Goal: Information Seeking & Learning: Learn about a topic

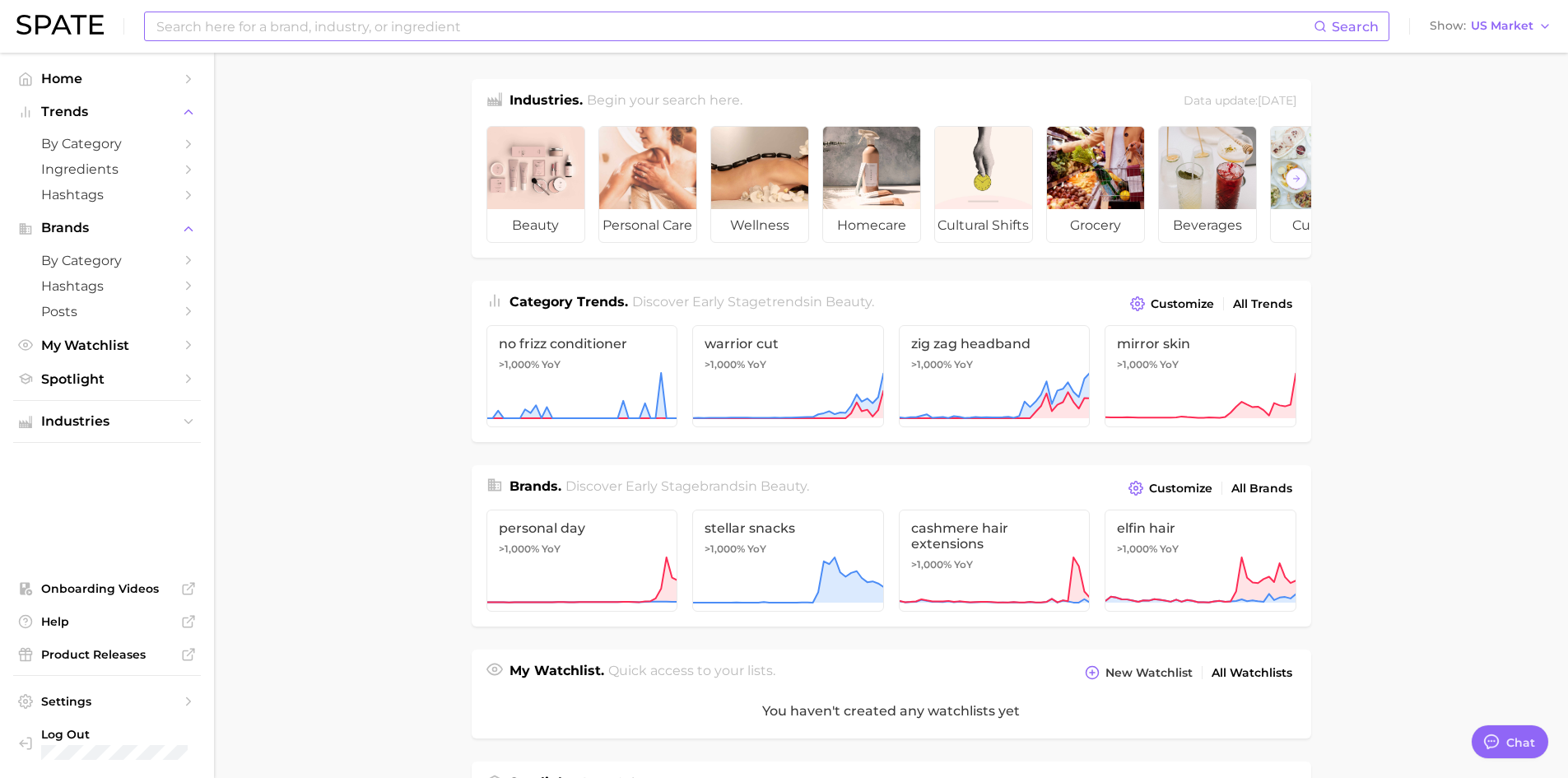
click at [551, 26] on input at bounding box center [735, 26] width 1159 height 28
type input "sweet sour"
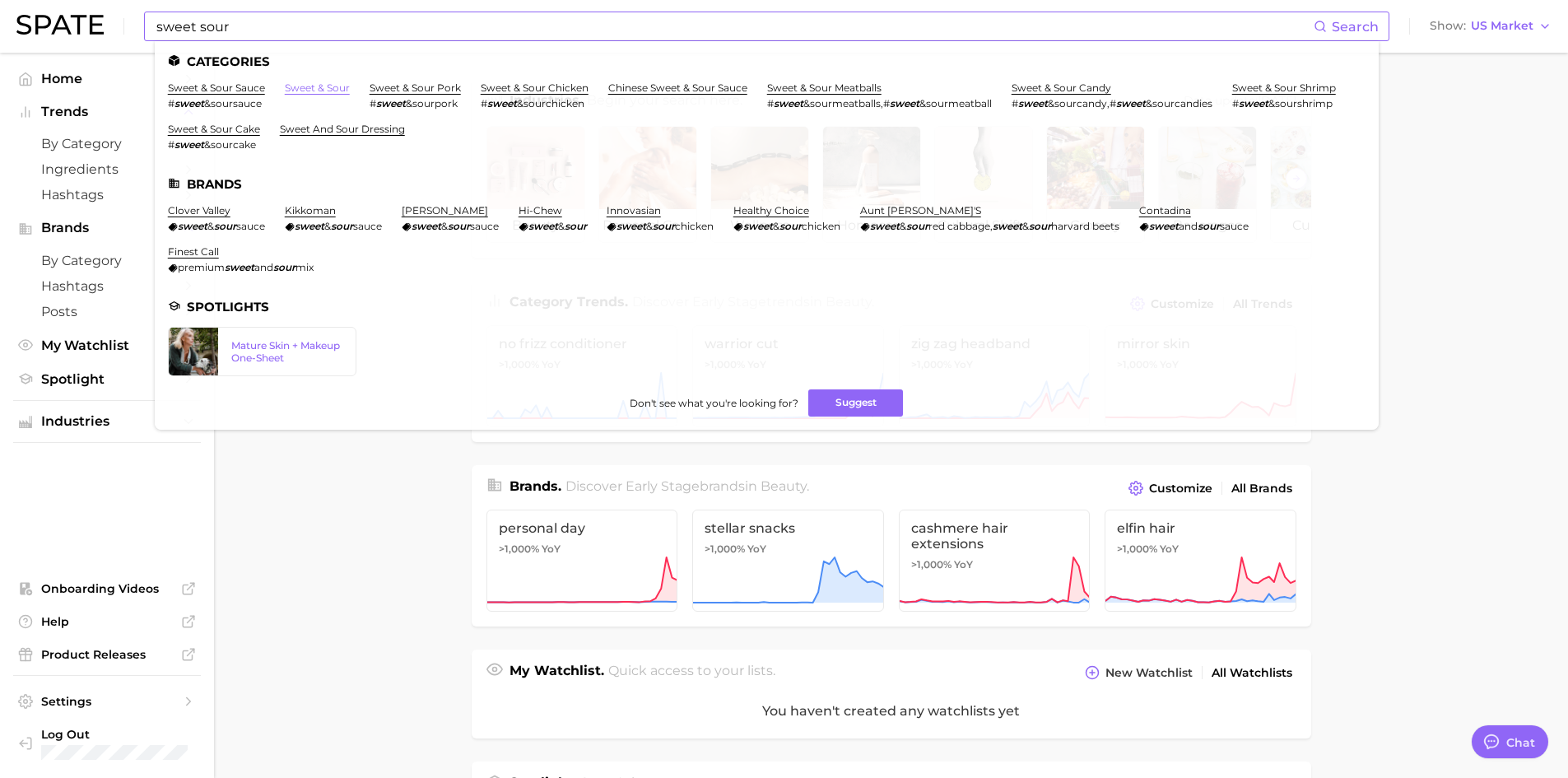
click at [338, 89] on link "sweet & sour" at bounding box center [317, 88] width 65 height 12
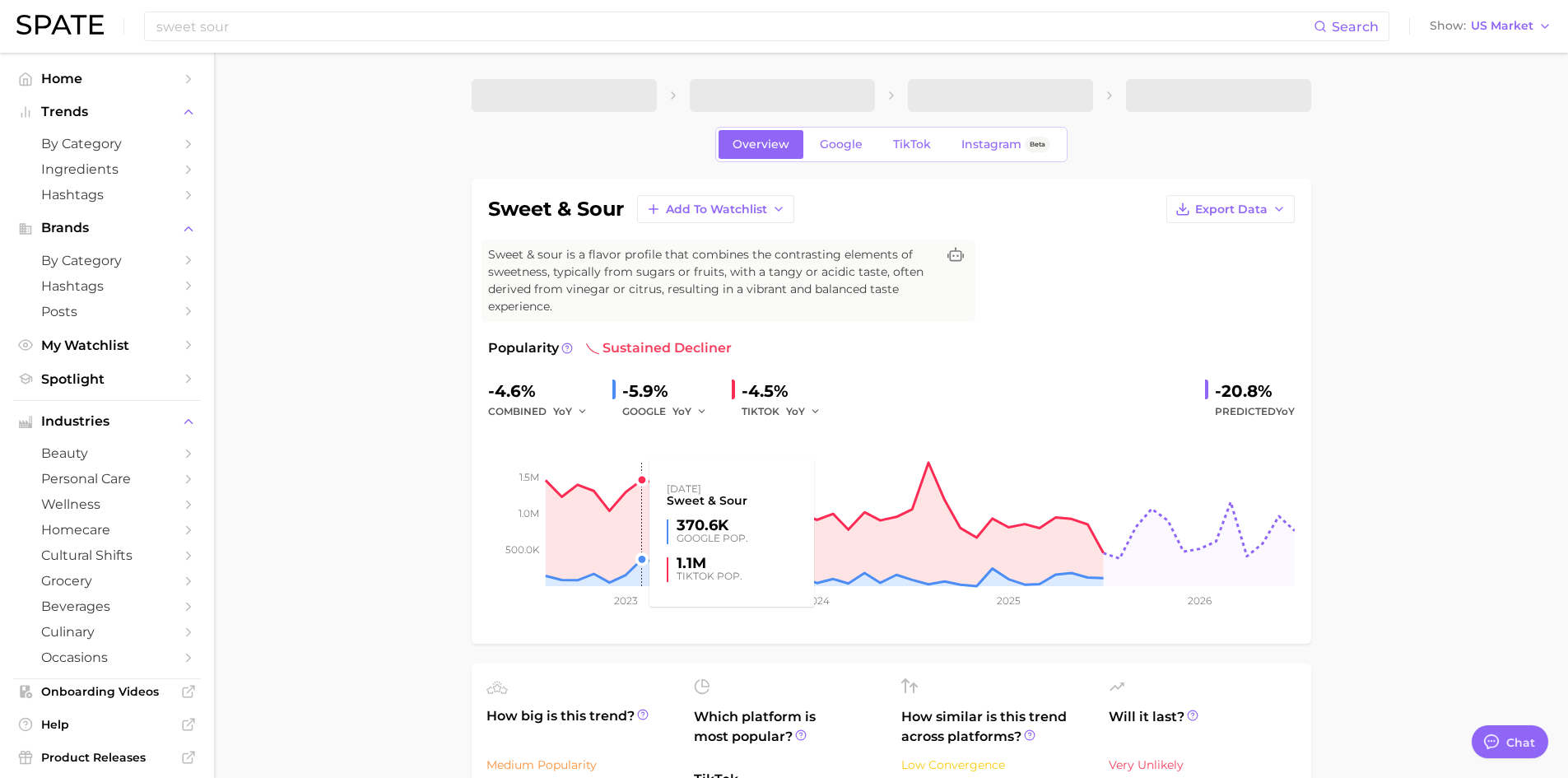
type textarea "x"
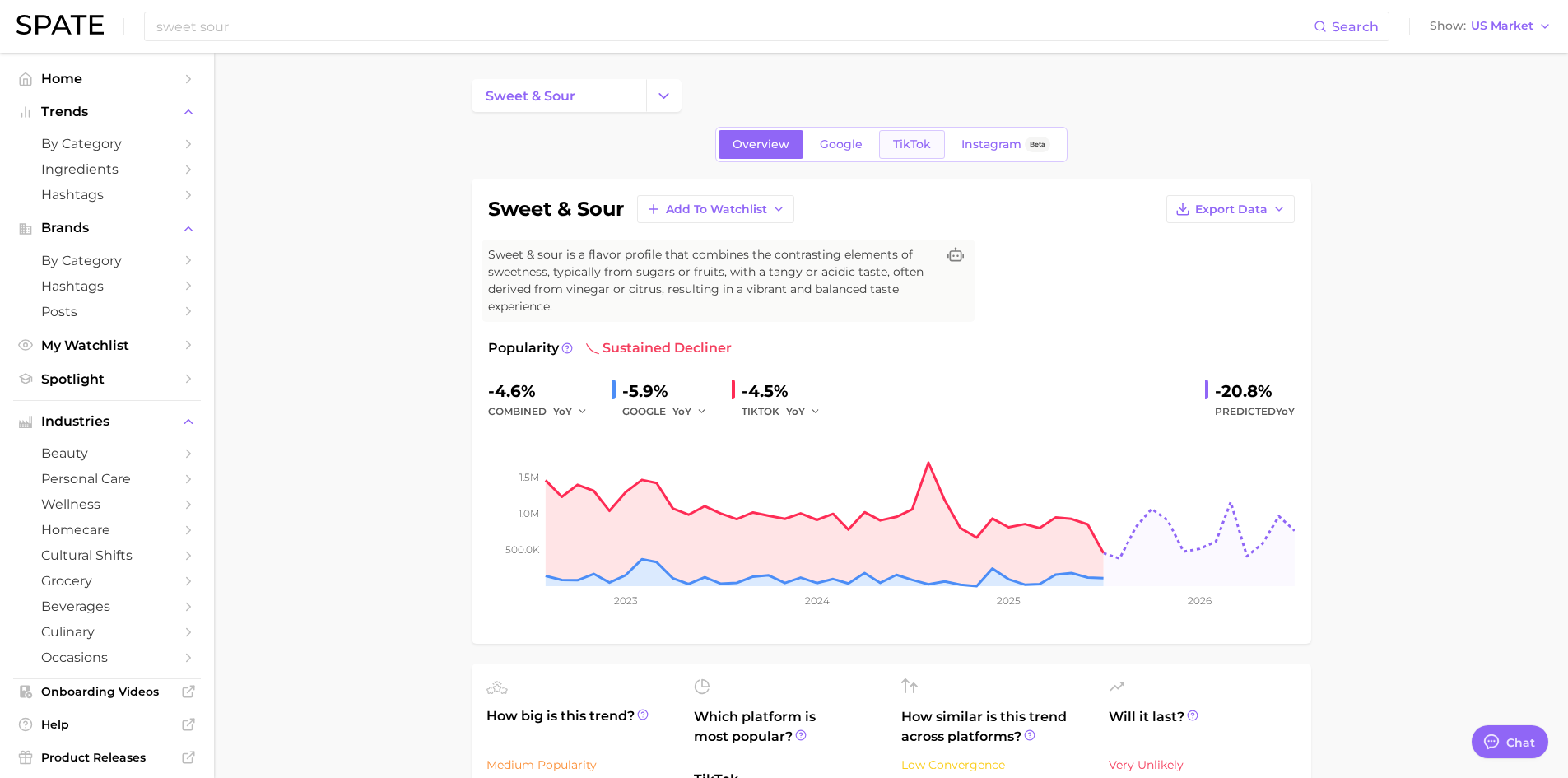
click at [925, 142] on span "TikTok" at bounding box center [912, 144] width 38 height 14
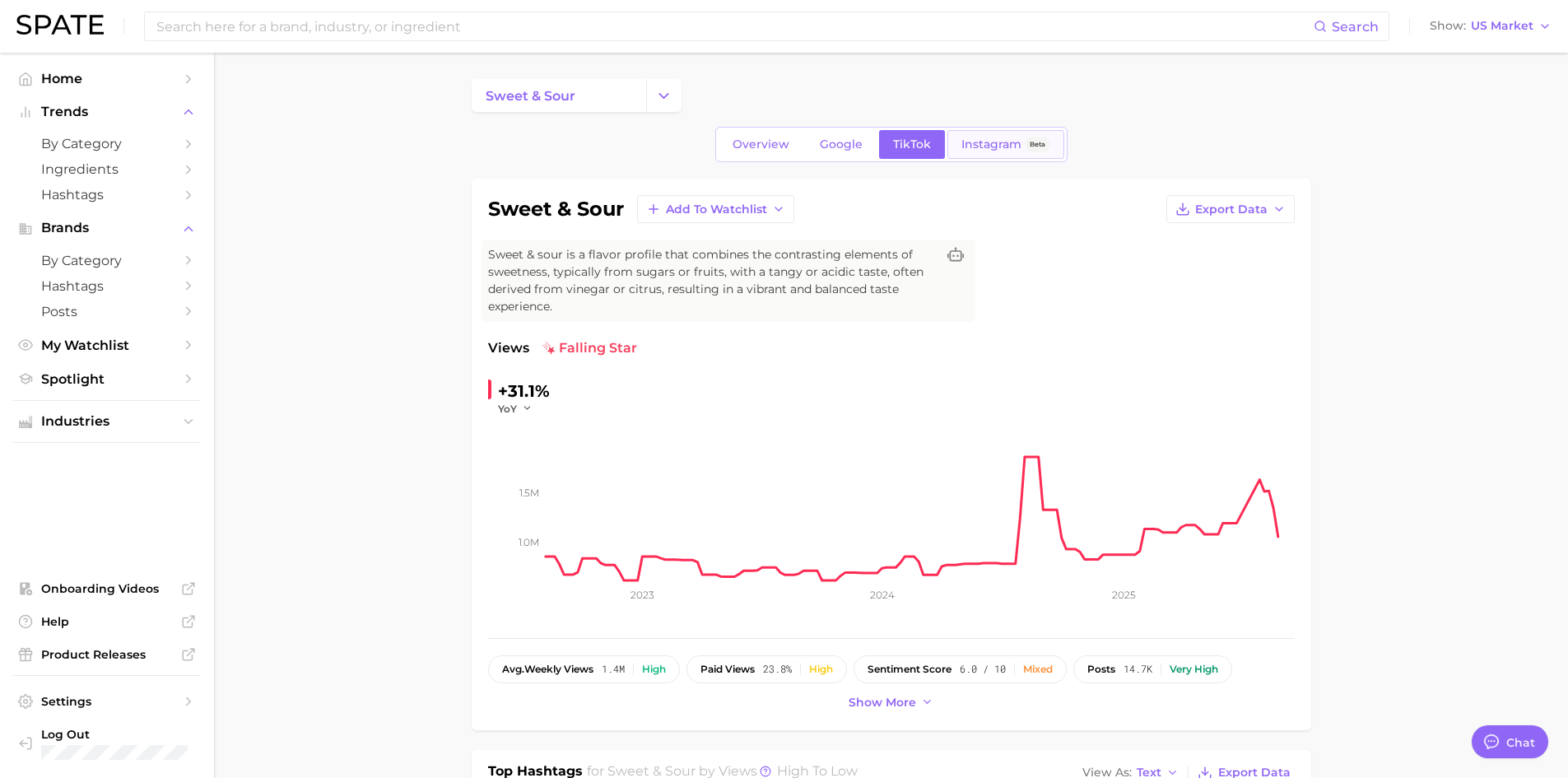
click at [989, 143] on span "Instagram" at bounding box center [992, 144] width 60 height 14
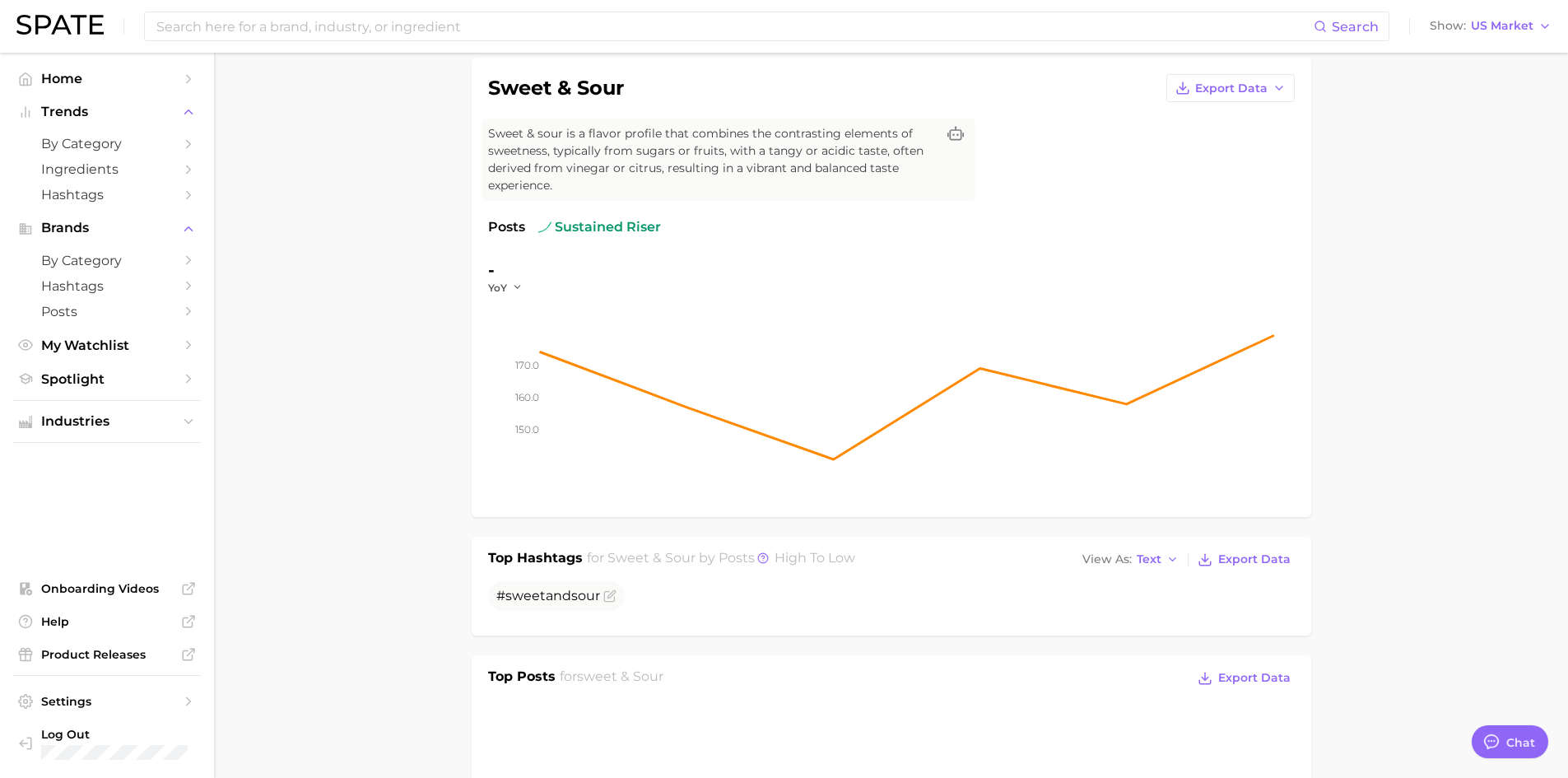
scroll to position [122, 0]
click at [1107, 192] on div "sweet & sour Export Data Sweet & sour is a flavor profile that combines the con…" at bounding box center [891, 286] width 807 height 426
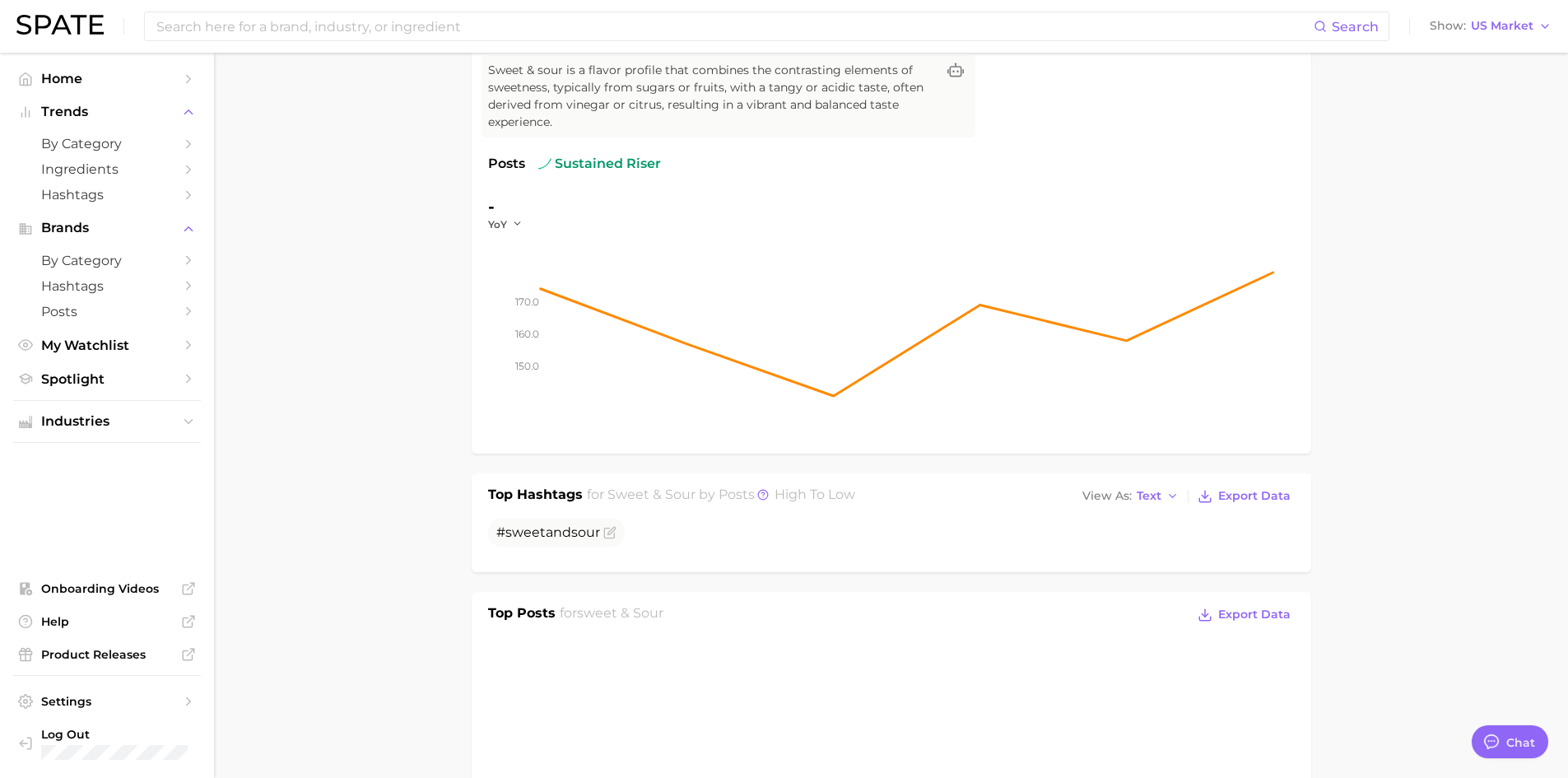
scroll to position [183, 0]
click at [522, 230] on div "- YoY 150.0 160.0 170.0" at bounding box center [891, 316] width 807 height 244
click at [522, 230] on div "YoY" at bounding box center [511, 226] width 46 height 14
click at [512, 226] on icon "button" at bounding box center [517, 225] width 11 height 11
click at [494, 270] on button "QoQ" at bounding box center [444, 278] width 181 height 30
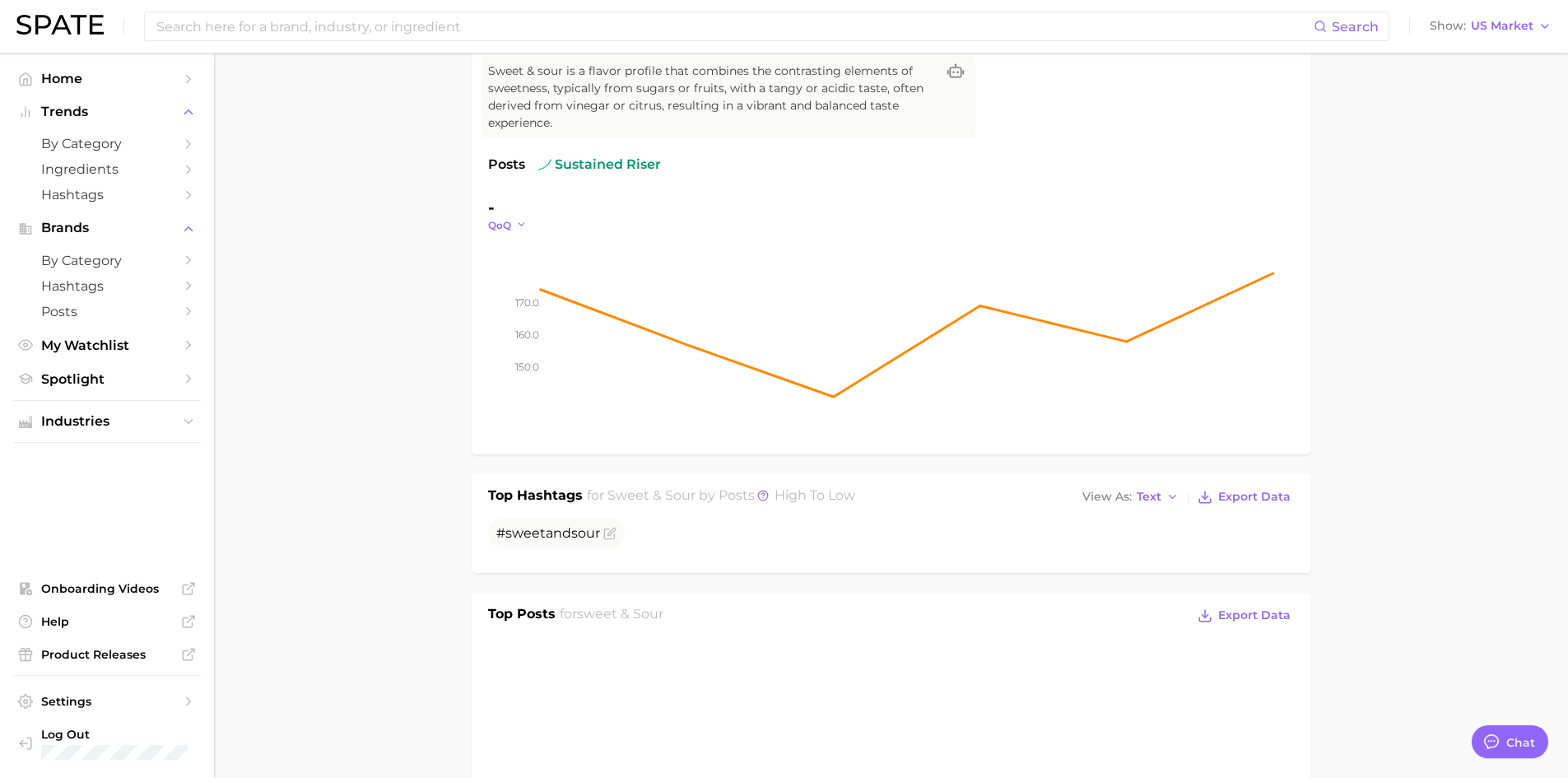
click at [523, 219] on icon "button" at bounding box center [521, 225] width 11 height 11
click at [490, 295] on button "MoM" at bounding box center [444, 308] width 181 height 30
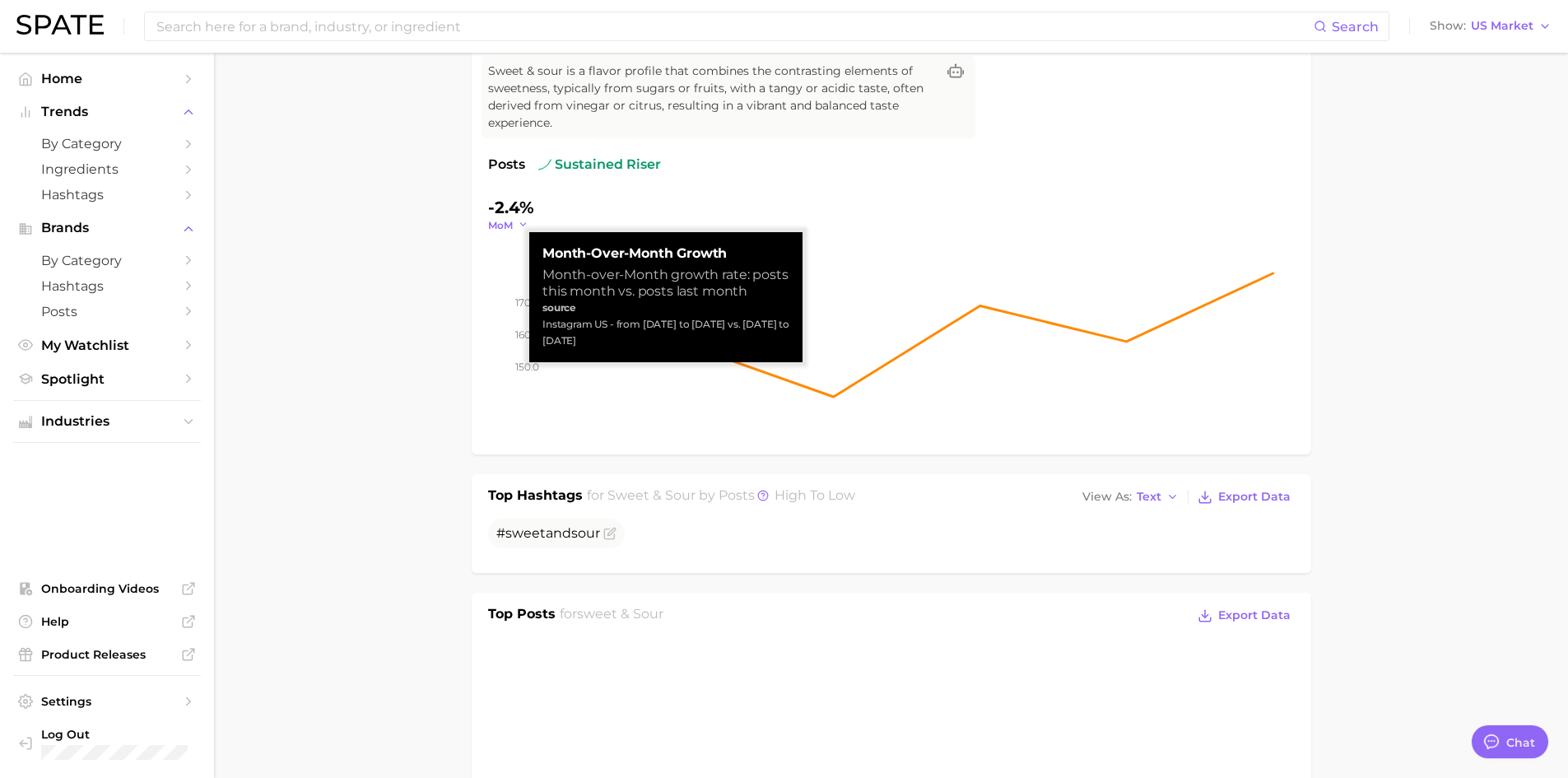
click at [519, 226] on icon "button" at bounding box center [523, 225] width 11 height 11
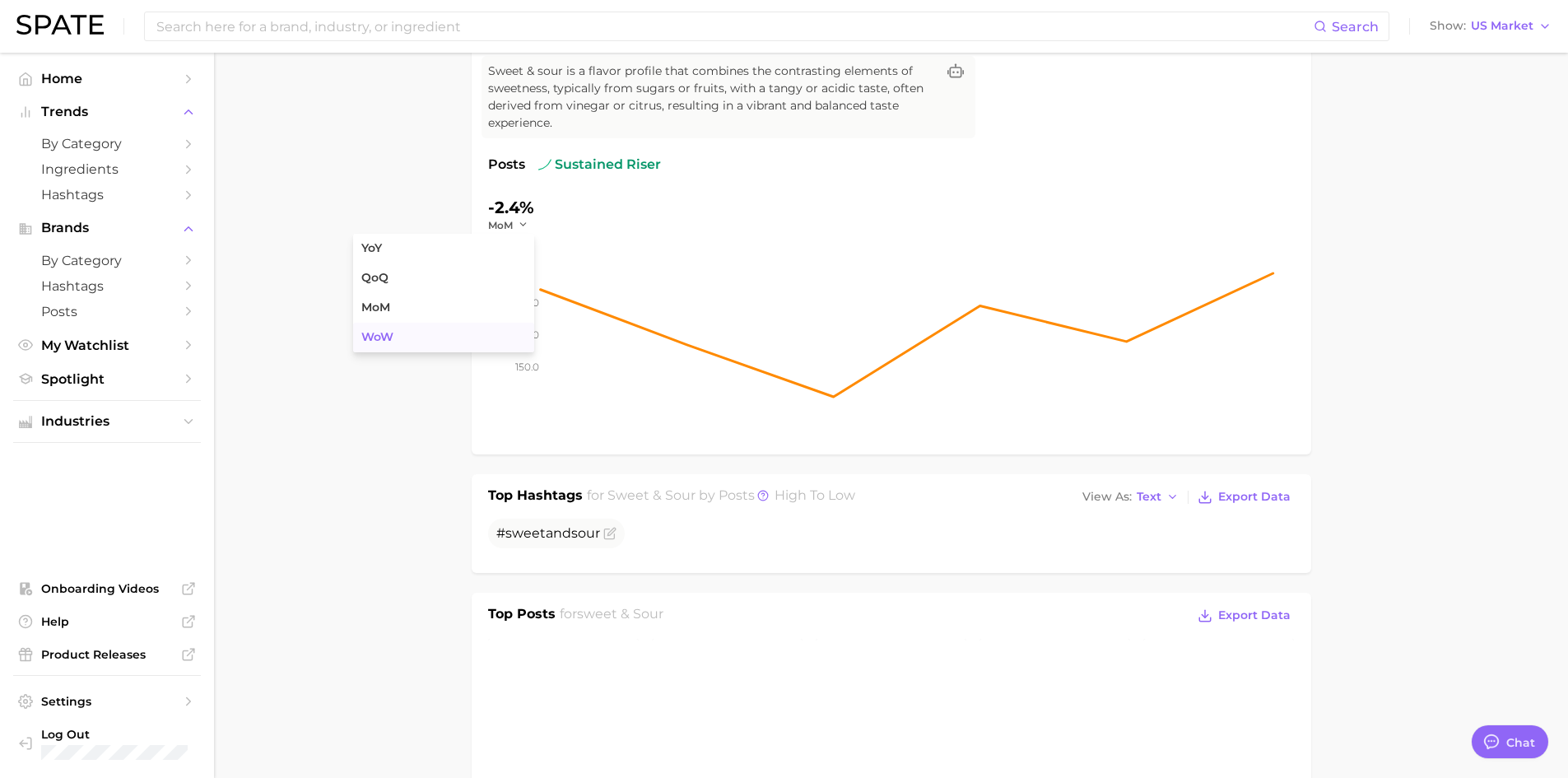
click at [472, 337] on button "WoW" at bounding box center [444, 337] width 181 height 30
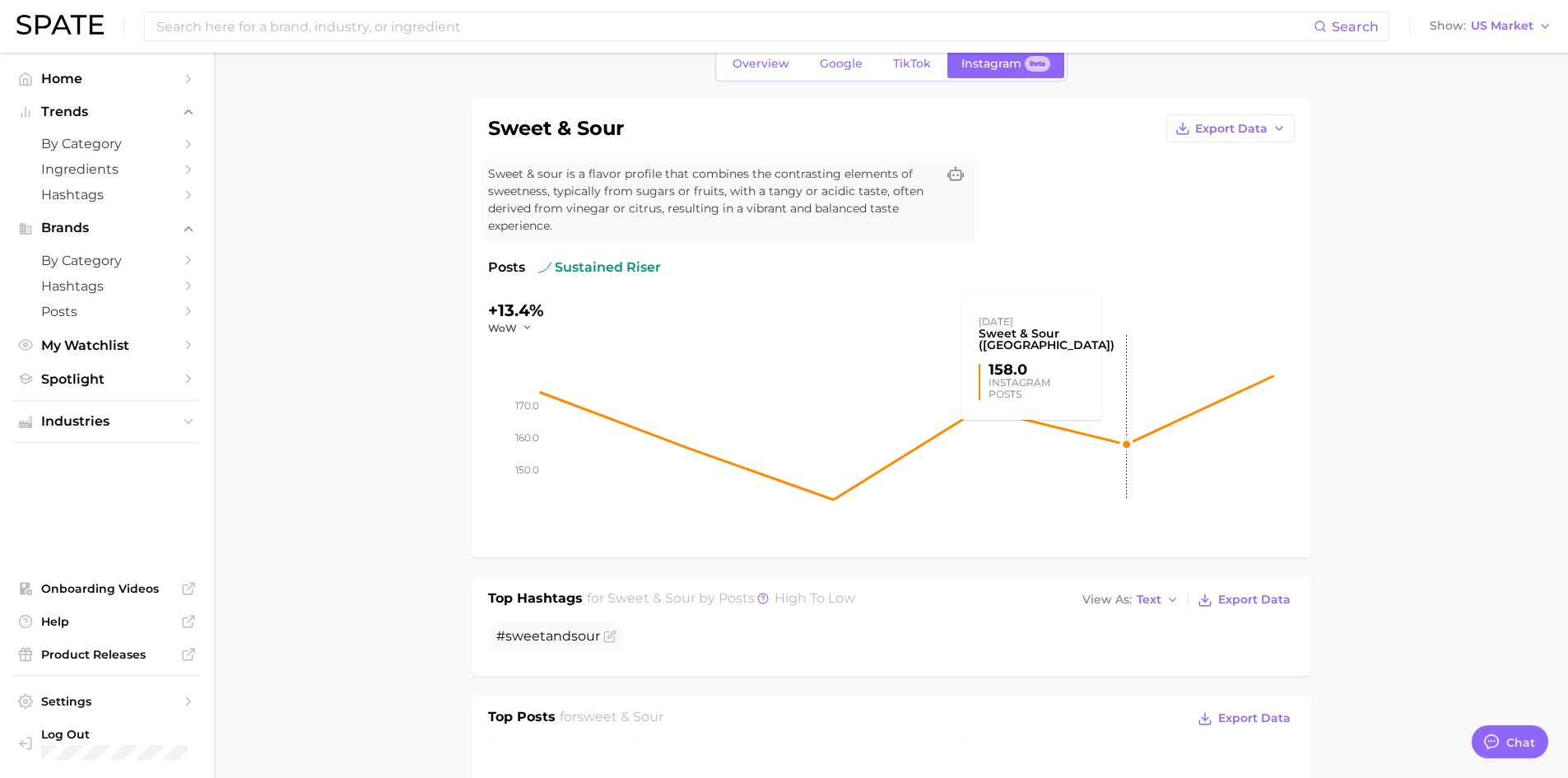
scroll to position [78, 0]
click at [1291, 130] on button "Export Data" at bounding box center [1231, 131] width 129 height 28
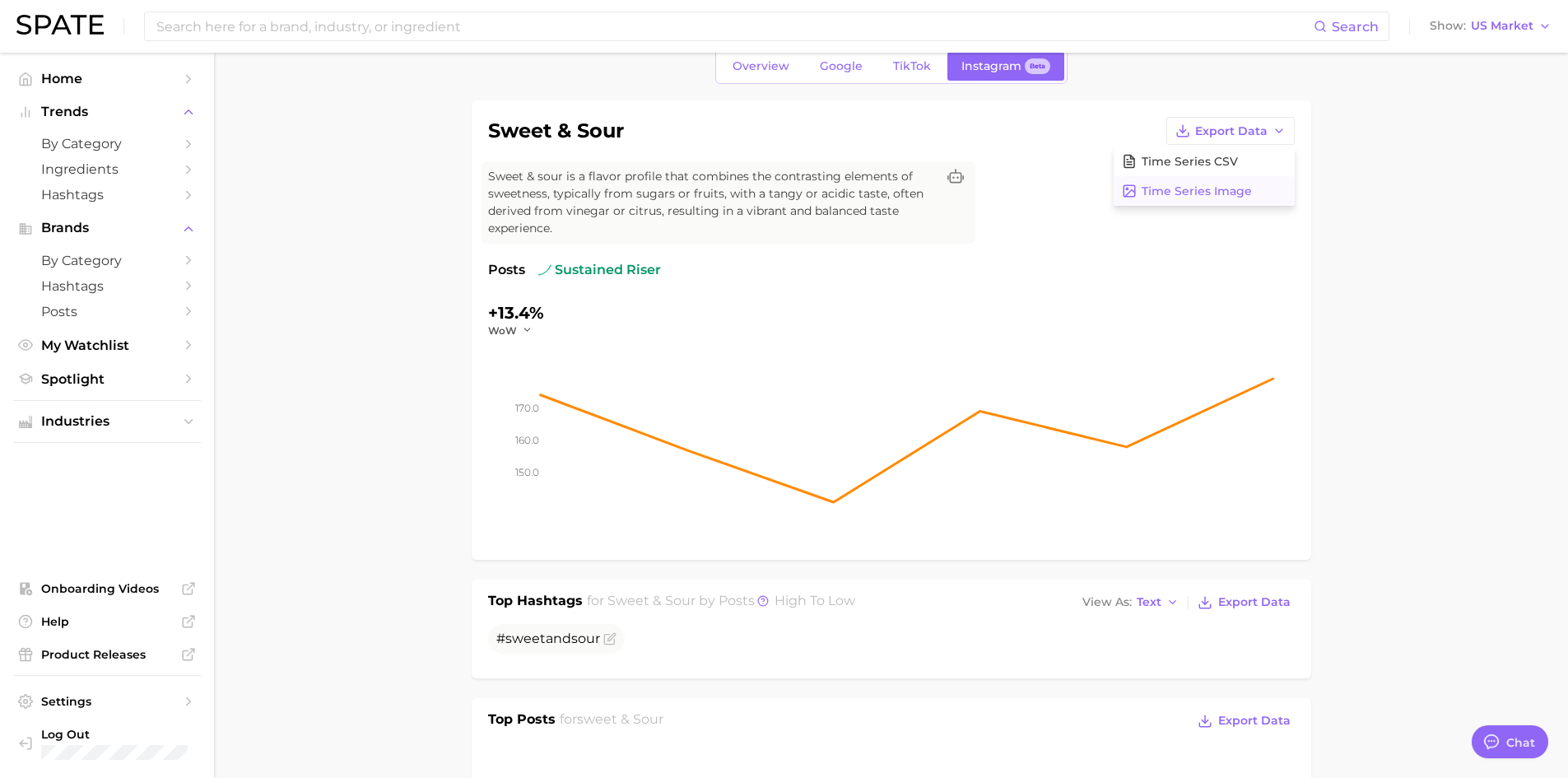
click at [1251, 187] on button "Time Series Image" at bounding box center [1205, 191] width 181 height 30
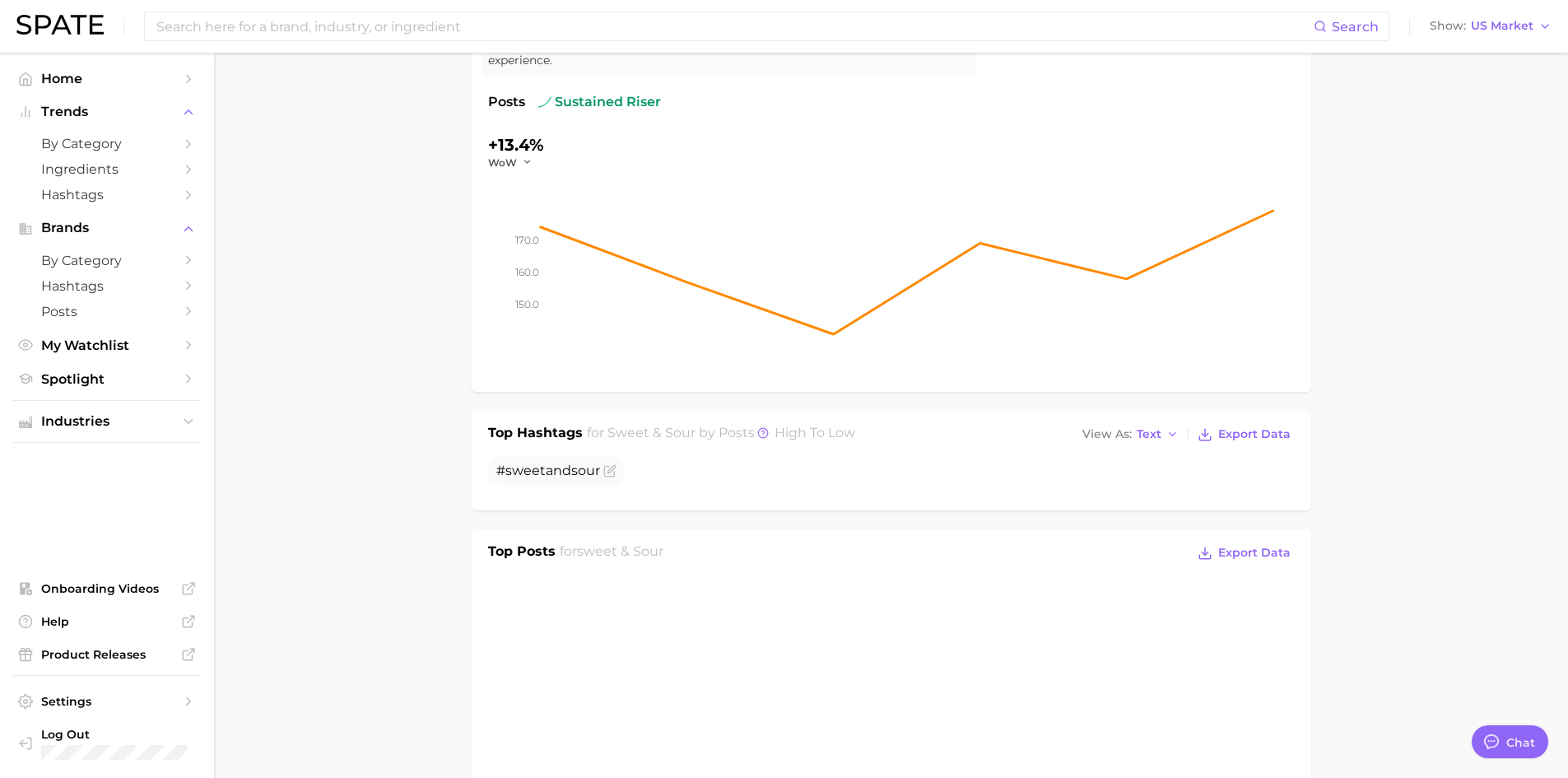
scroll to position [0, 0]
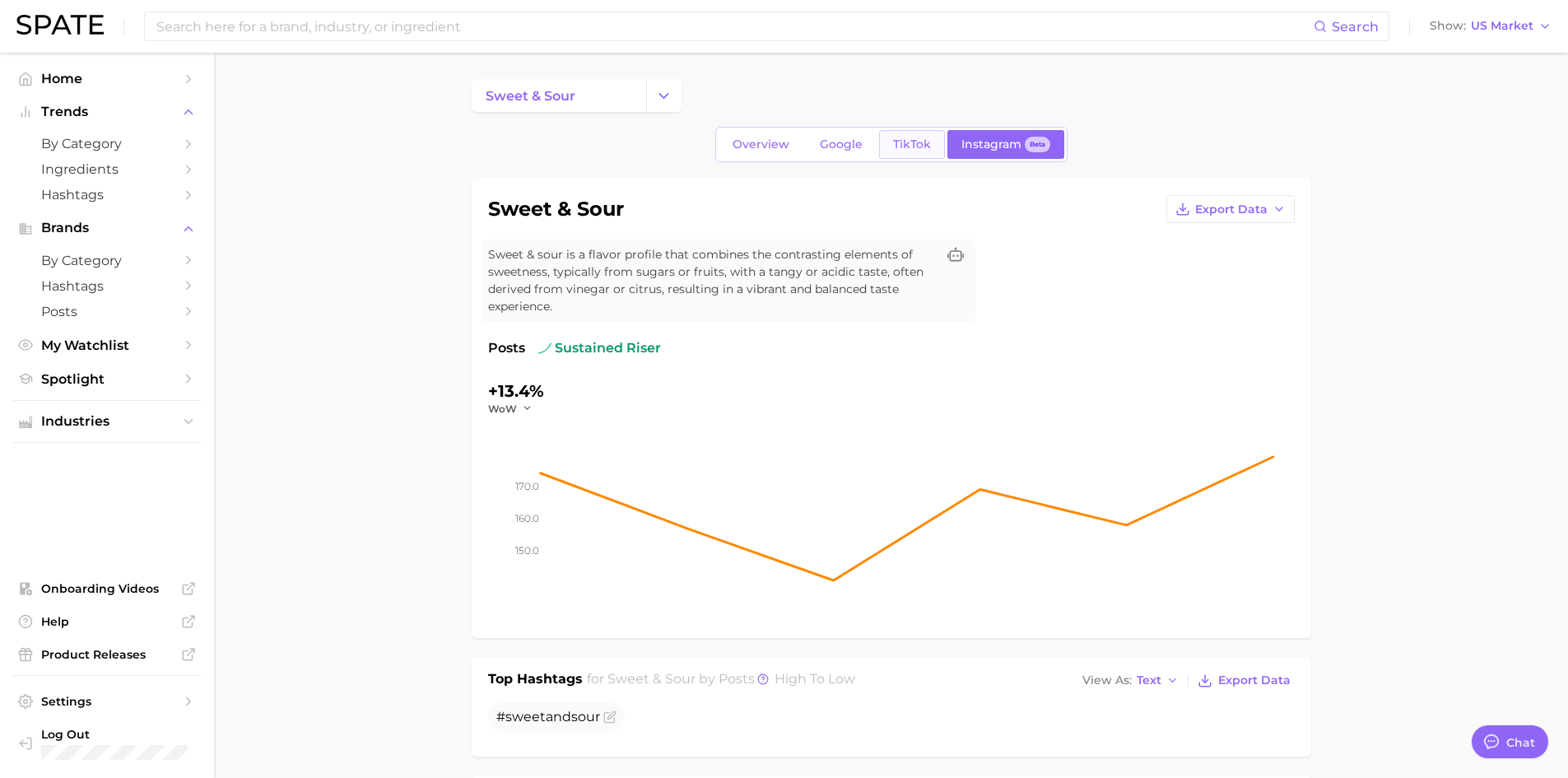
click at [910, 152] on link "TikTok" at bounding box center [912, 144] width 66 height 29
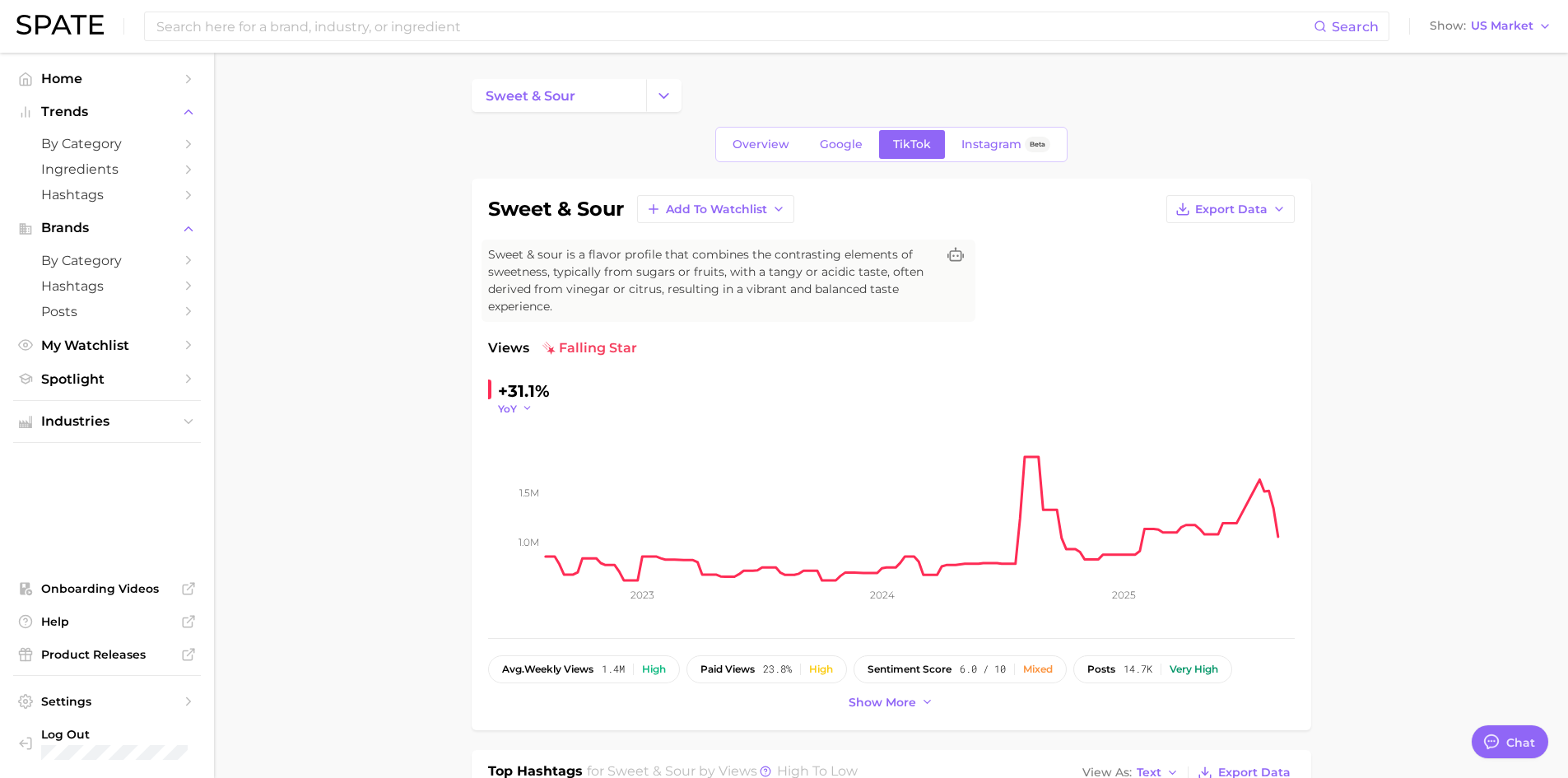
click at [524, 407] on icon "button" at bounding box center [528, 408] width 11 height 11
click at [496, 429] on button "YoY" at bounding box center [454, 433] width 181 height 30
click at [987, 143] on span "Instagram" at bounding box center [992, 144] width 60 height 14
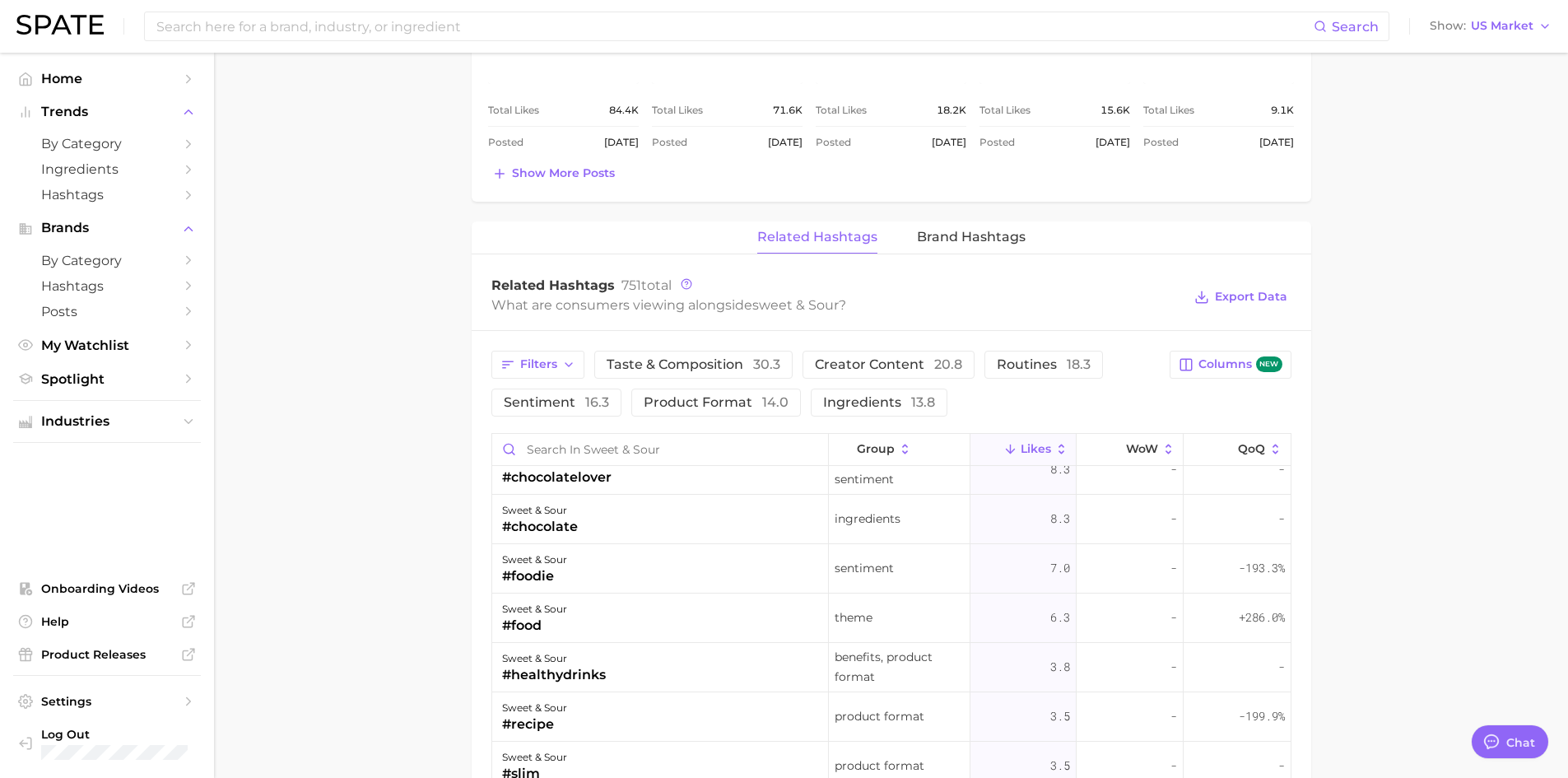
scroll to position [170, 0]
click at [736, 365] on span "Taste & composition 30.3" at bounding box center [693, 365] width 174 height 13
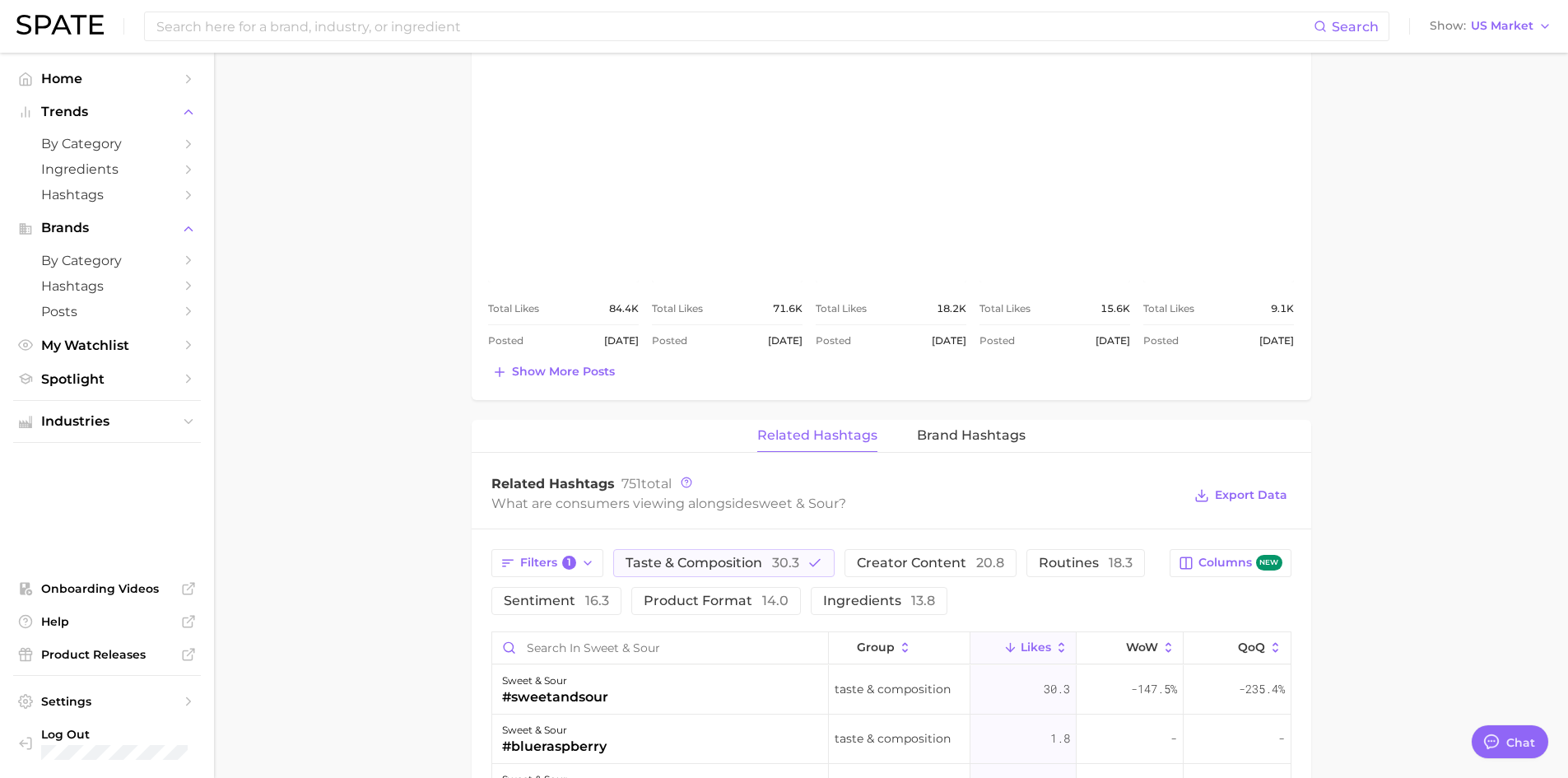
scroll to position [807, 0]
click at [684, 574] on button "Taste & composition 30.3" at bounding box center [723, 564] width 221 height 28
click at [689, 607] on span "Product format 14.0" at bounding box center [716, 602] width 144 height 13
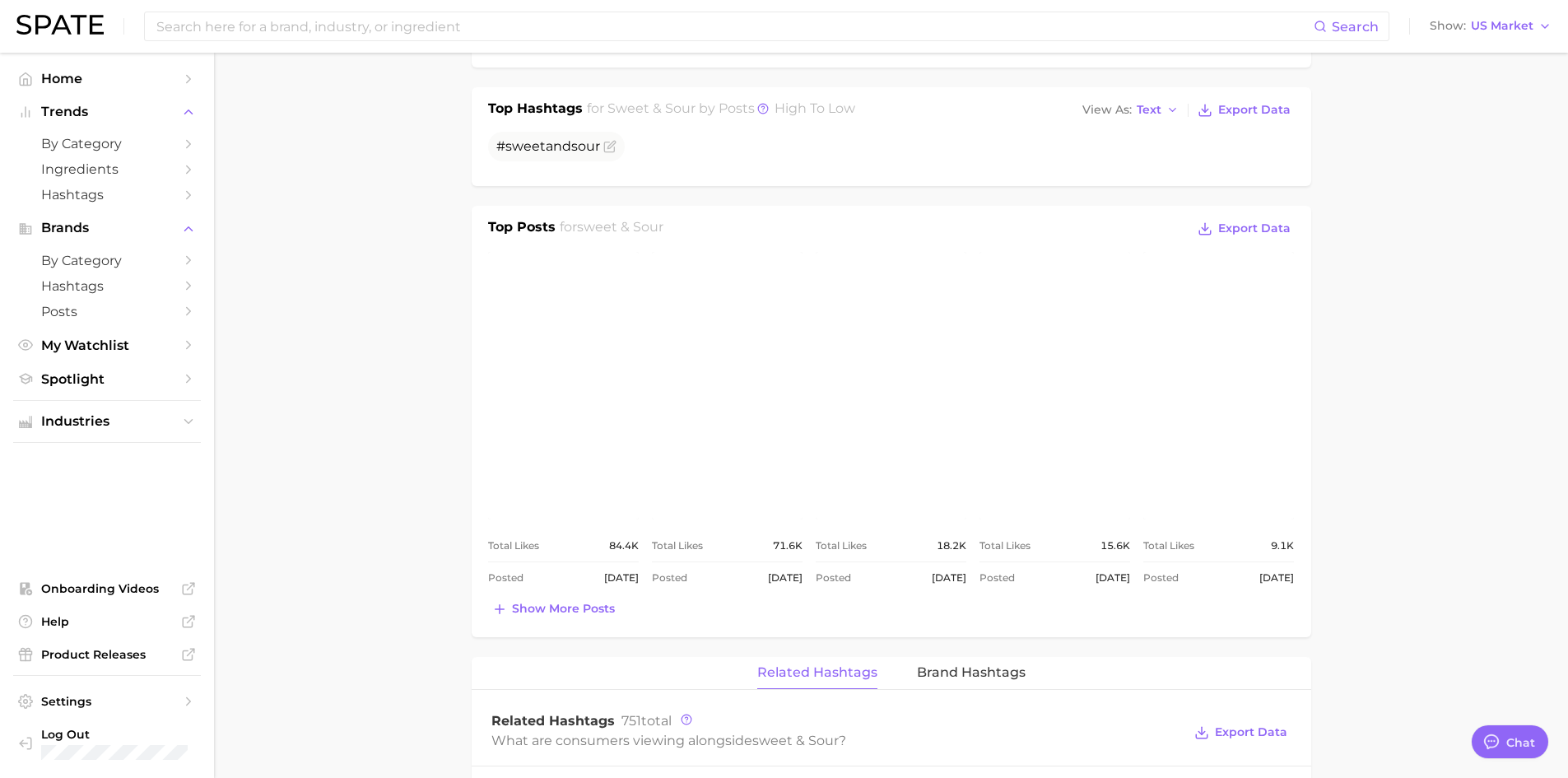
scroll to position [597, 0]
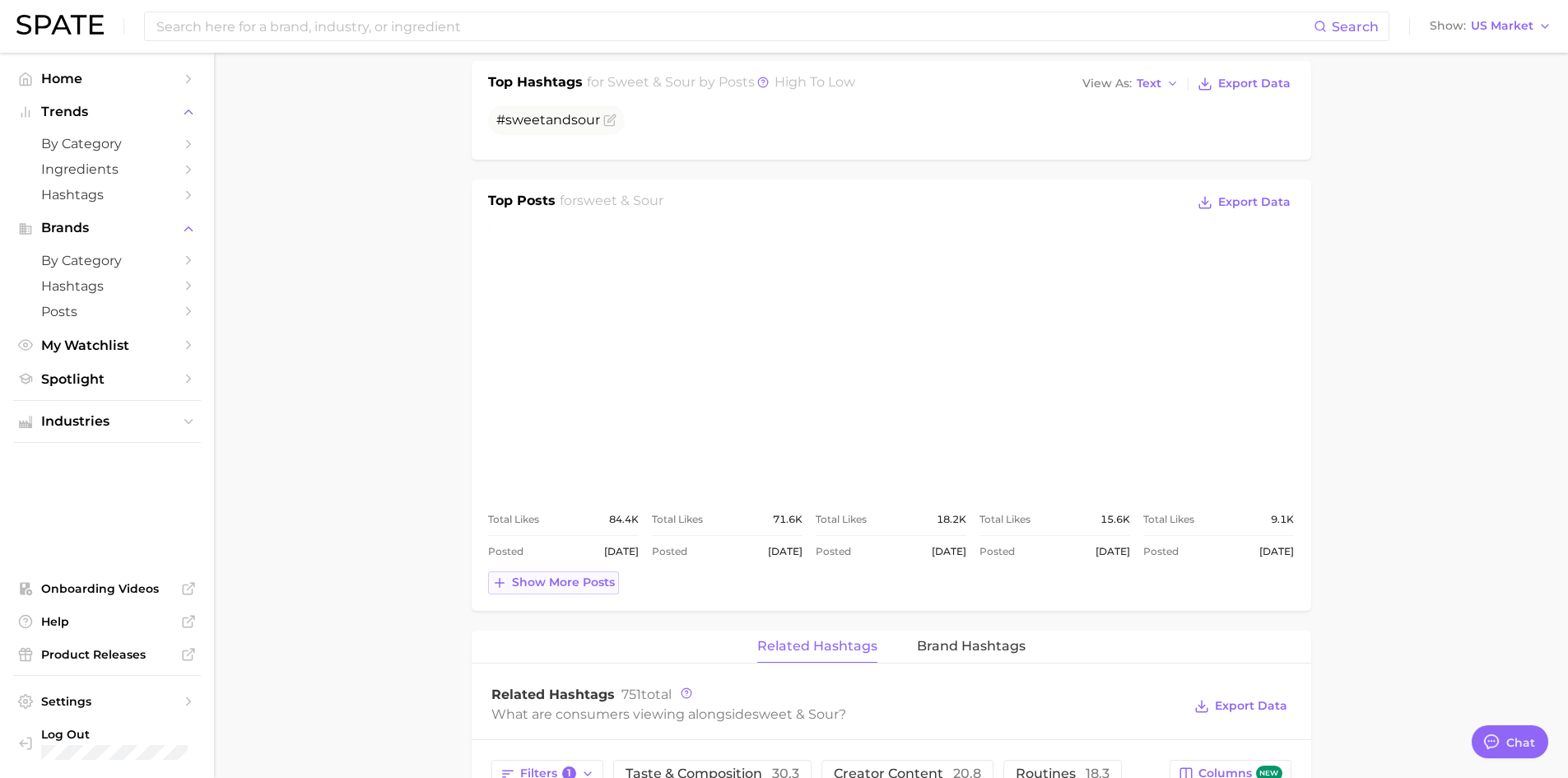
click at [538, 582] on span "Show more posts" at bounding box center [563, 582] width 103 height 14
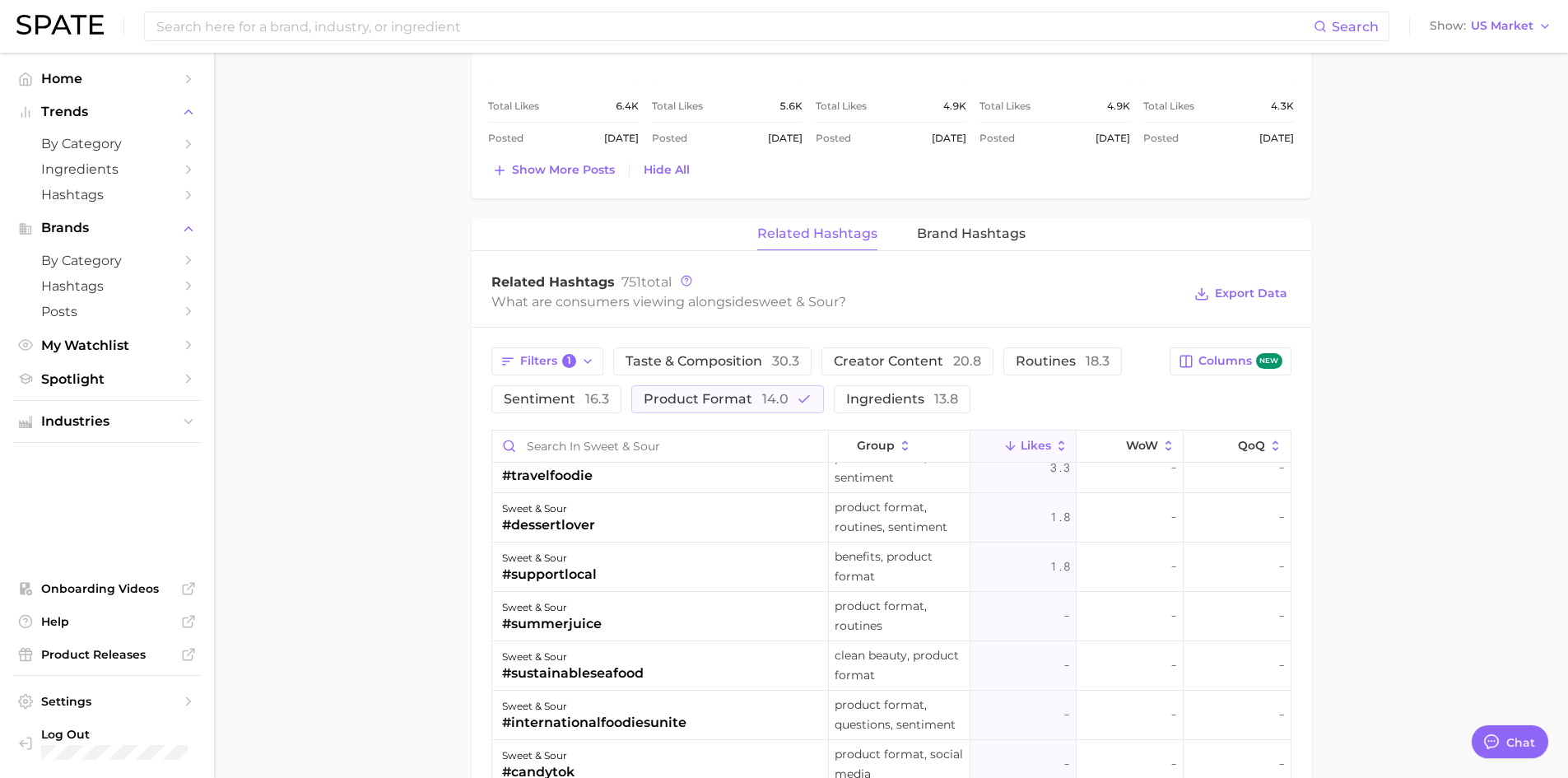
scroll to position [0, 0]
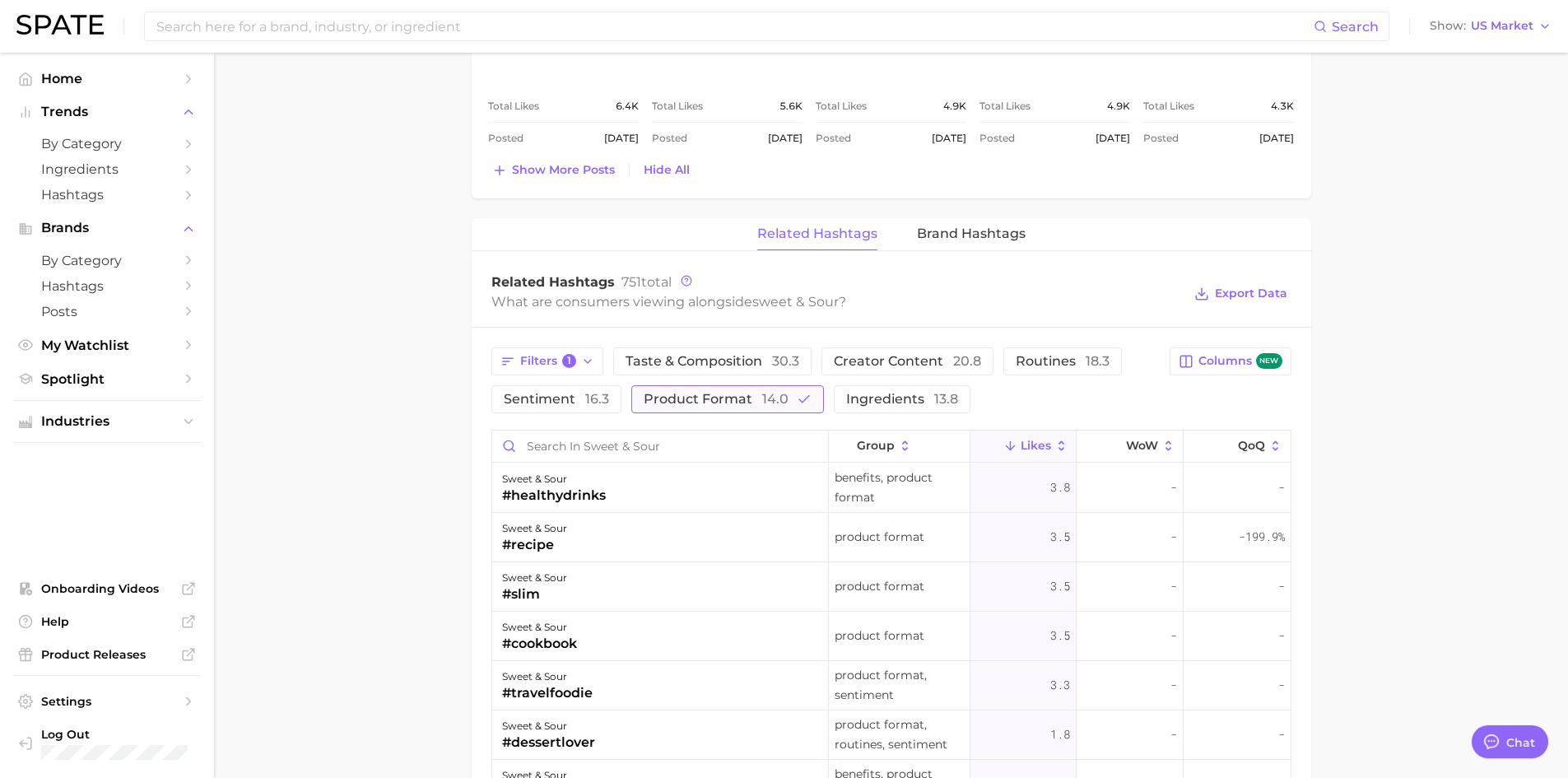
click at [795, 389] on button "Product format 14.0" at bounding box center [728, 399] width 193 height 28
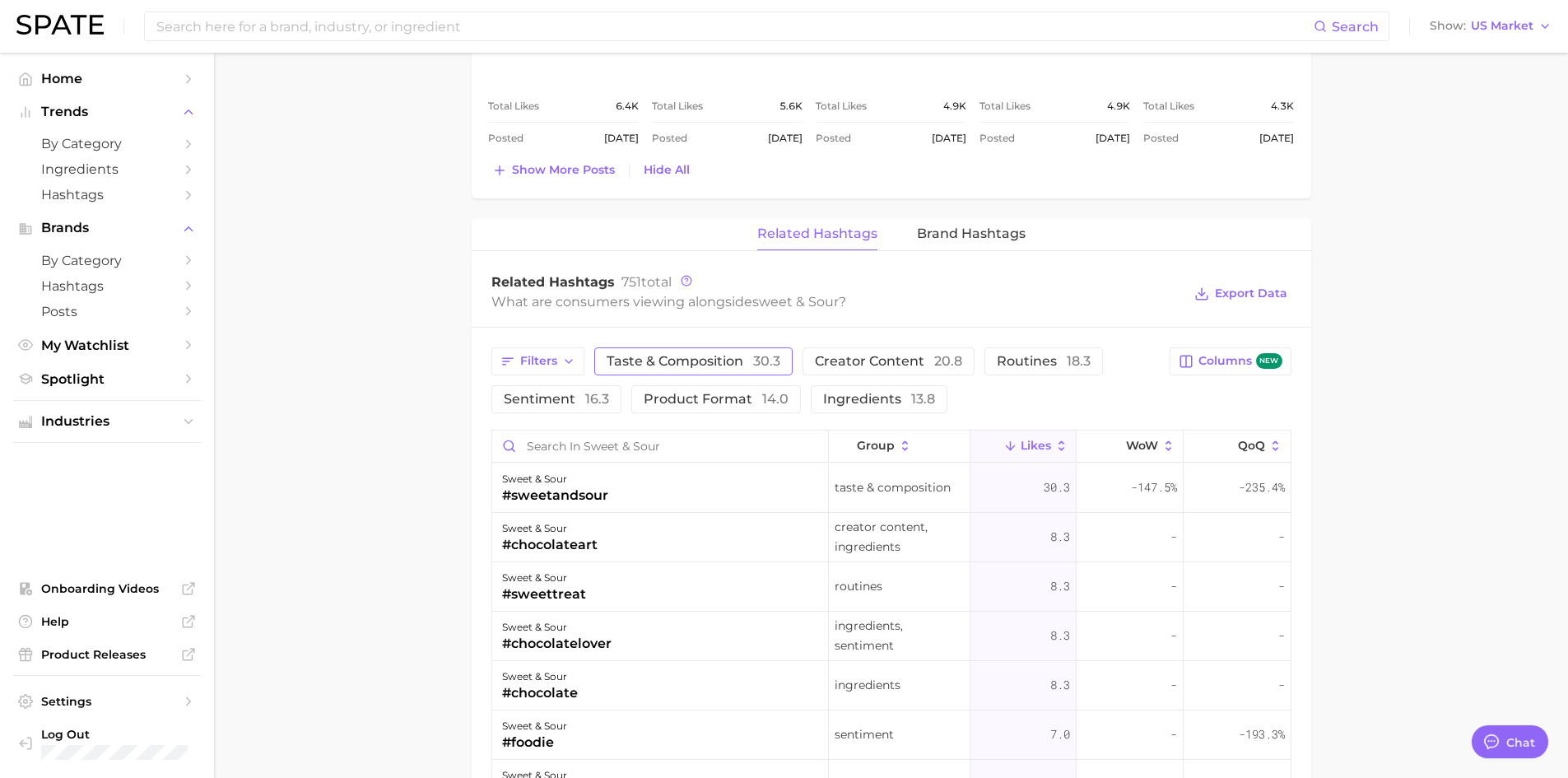
click at [757, 360] on span "30.3" at bounding box center [766, 361] width 27 height 16
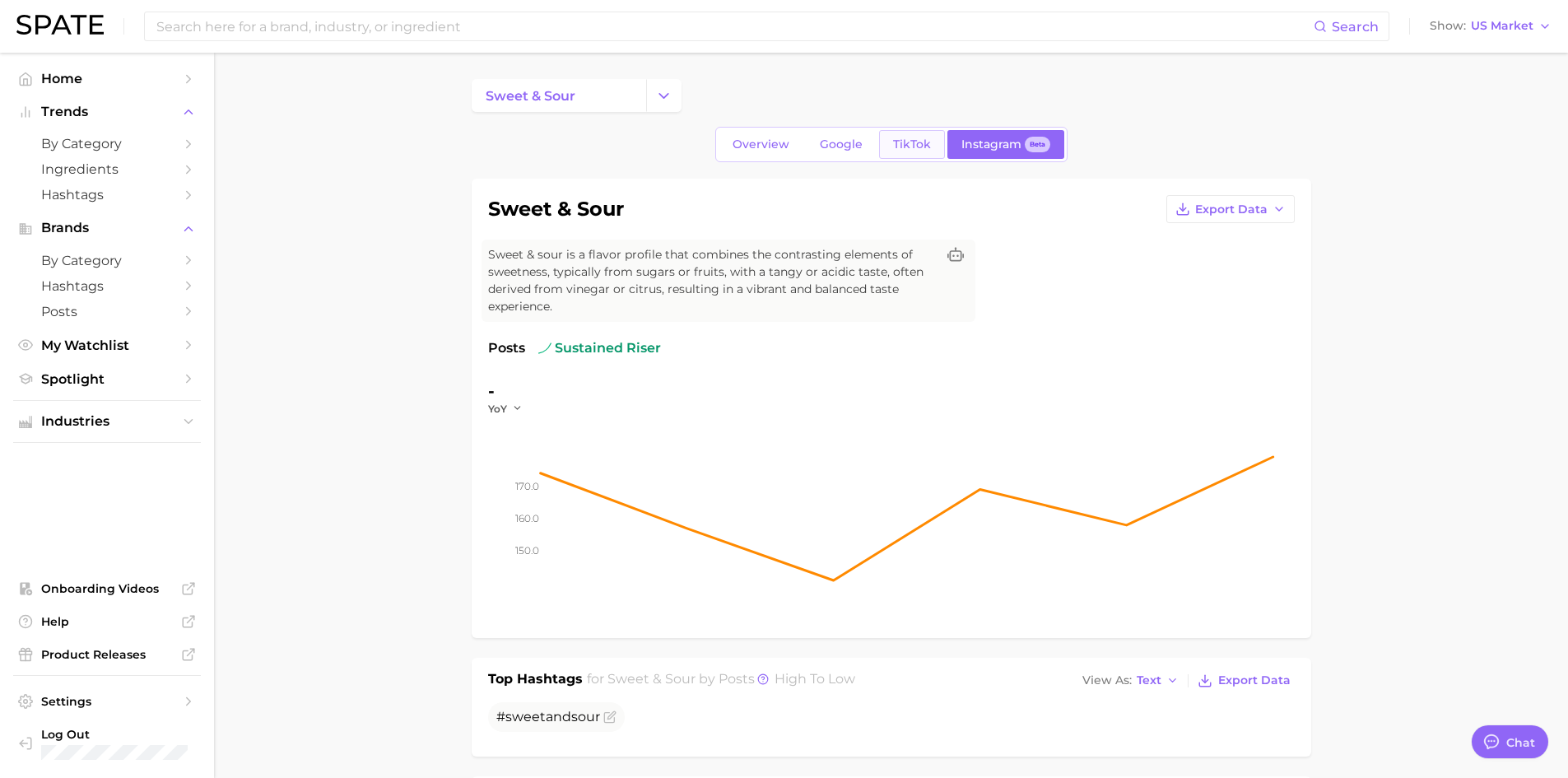
click at [903, 136] on link "TikTok" at bounding box center [912, 144] width 66 height 29
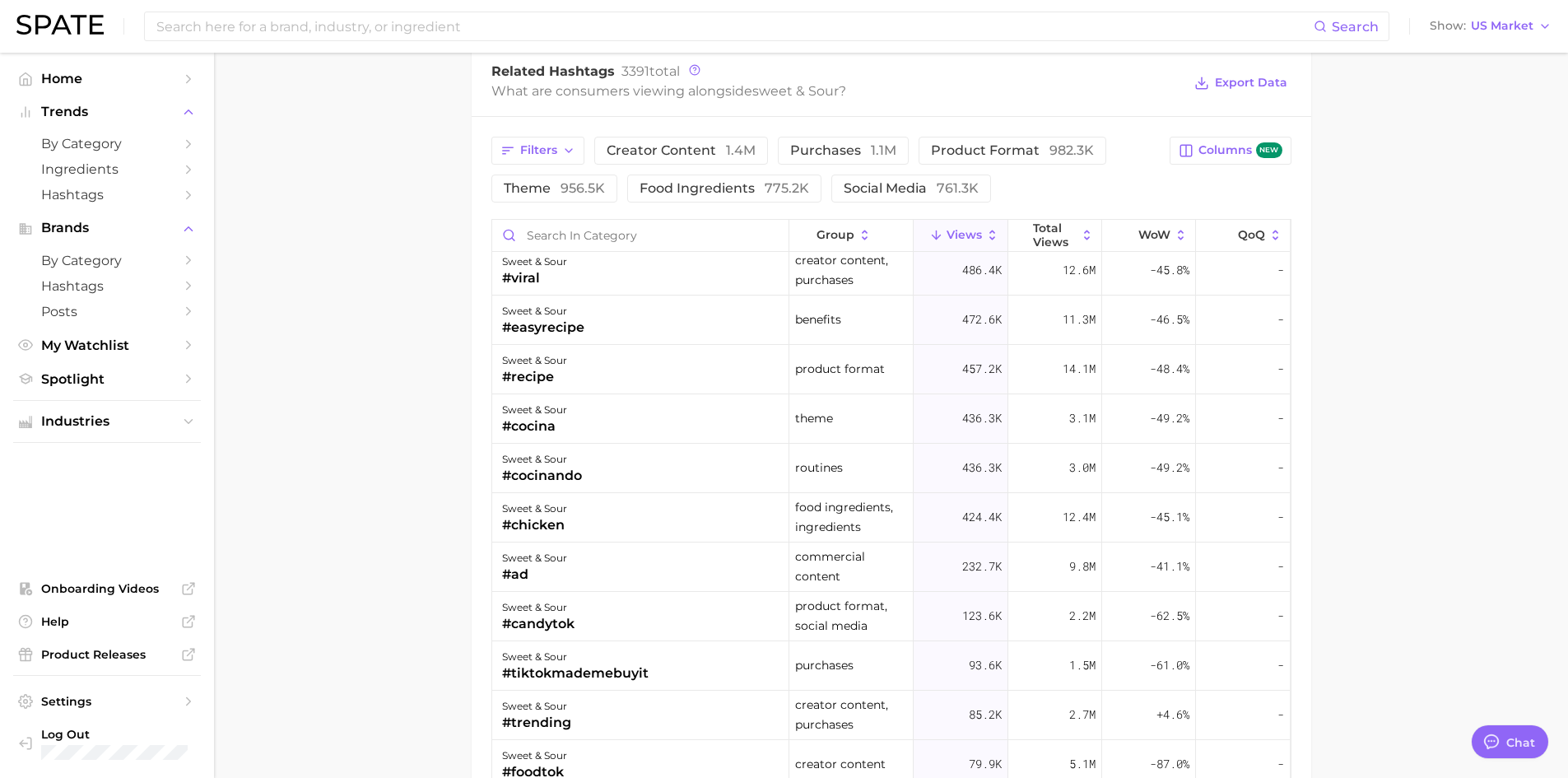
scroll to position [107, 0]
click at [686, 242] on input "Search in category" at bounding box center [640, 236] width 296 height 32
type input "snacking"
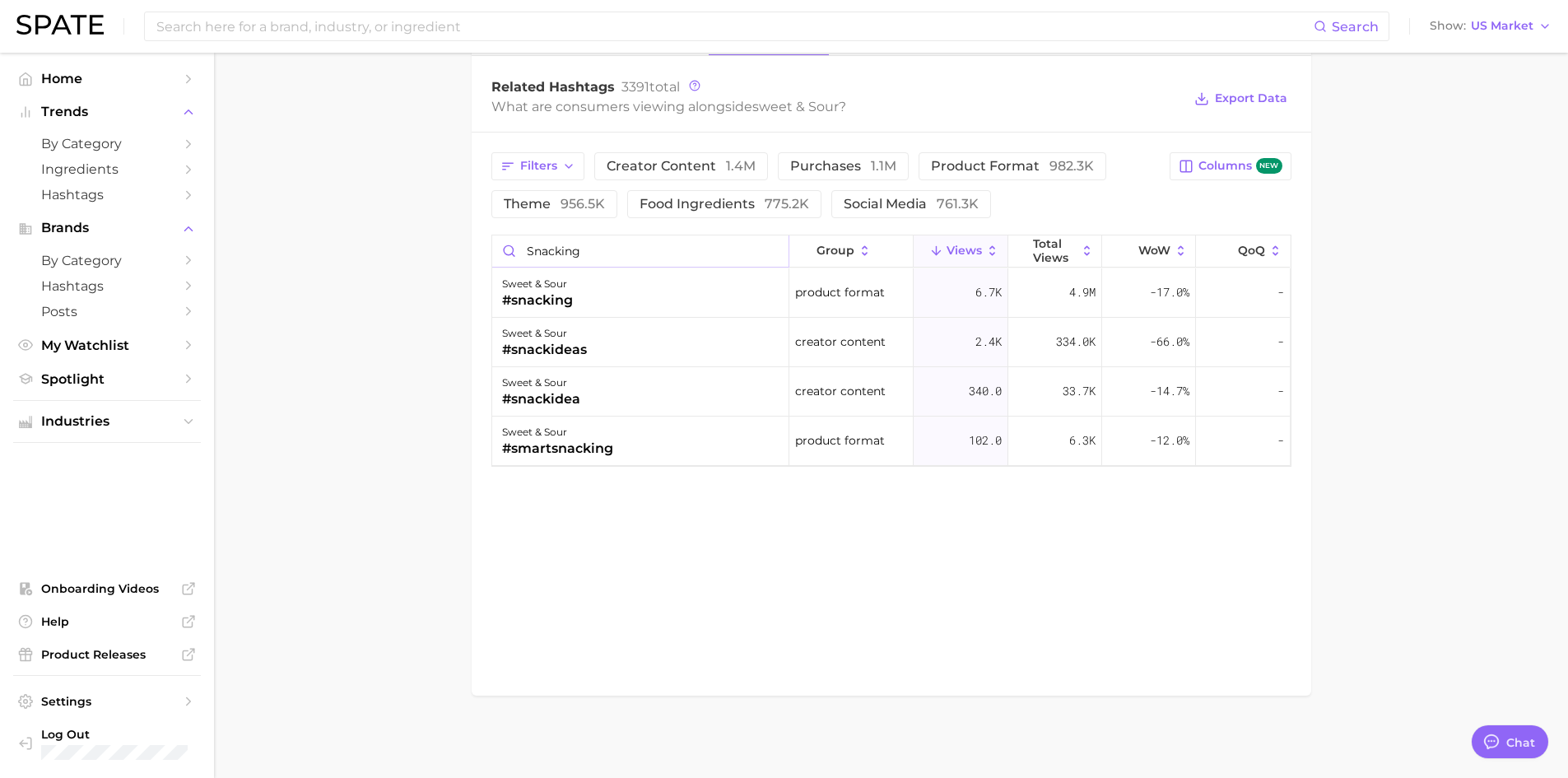
scroll to position [1320, 0]
